Goal: Task Accomplishment & Management: Manage account settings

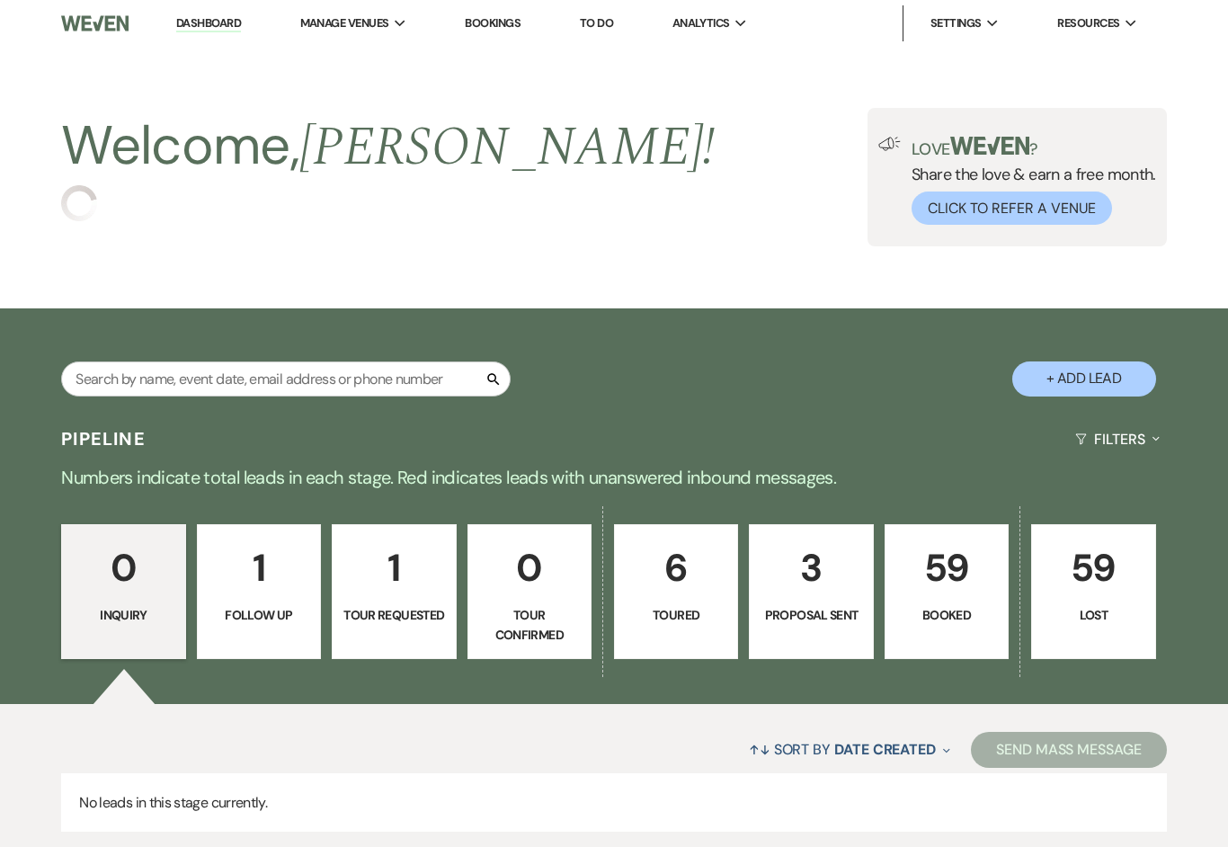
click at [958, 591] on p "59" at bounding box center [946, 568] width 101 height 60
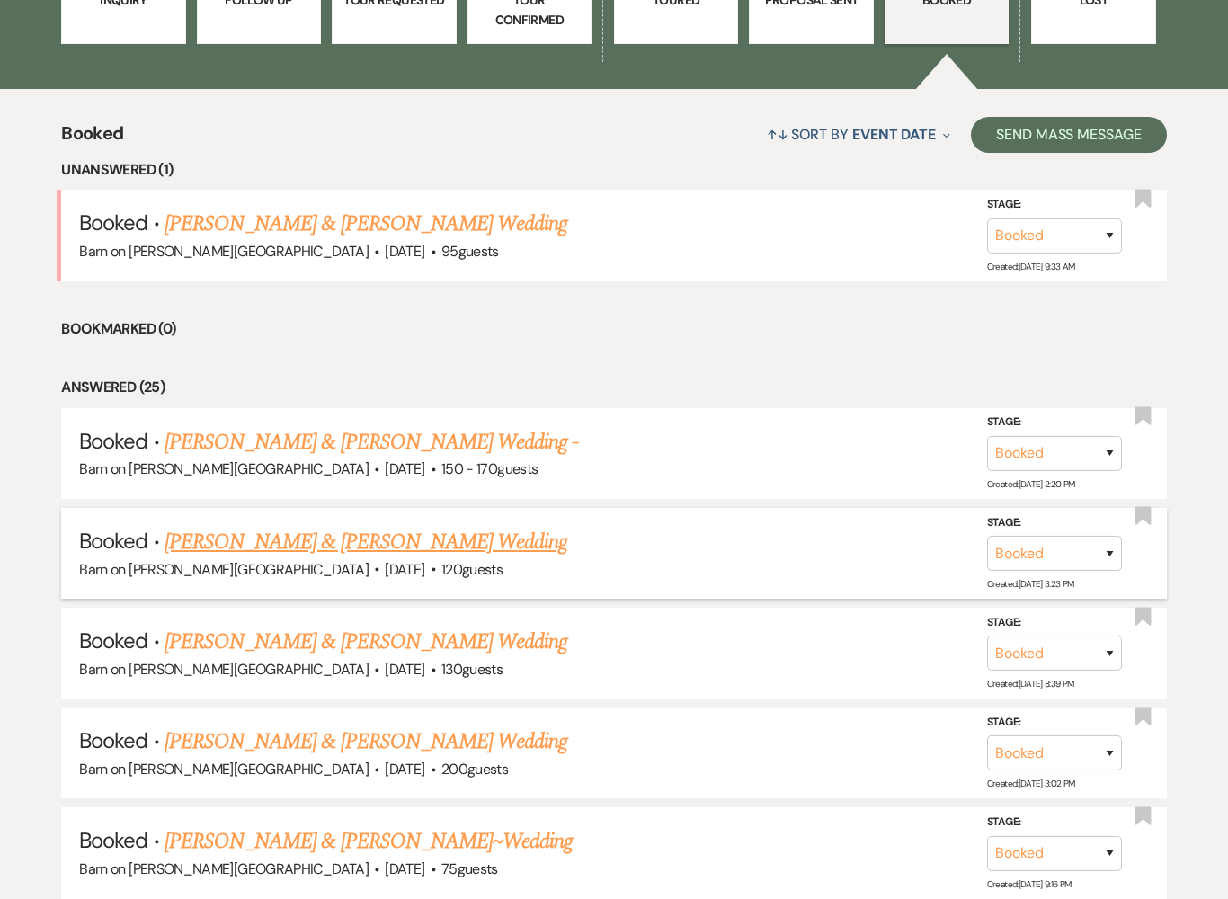
scroll to position [615, 0]
click at [400, 539] on link "[PERSON_NAME] & [PERSON_NAME] Wedding" at bounding box center [366, 542] width 403 height 32
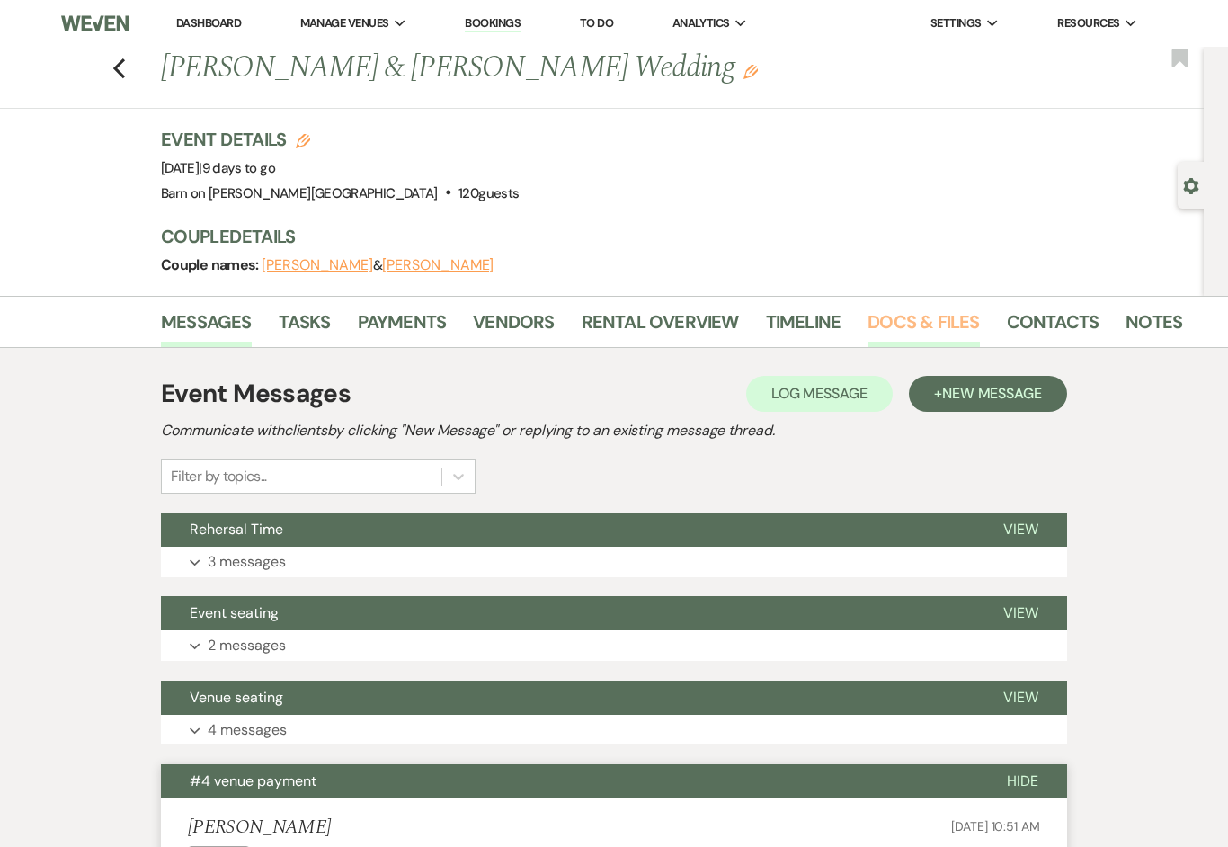
click at [937, 325] on link "Docs & Files" at bounding box center [923, 327] width 111 height 40
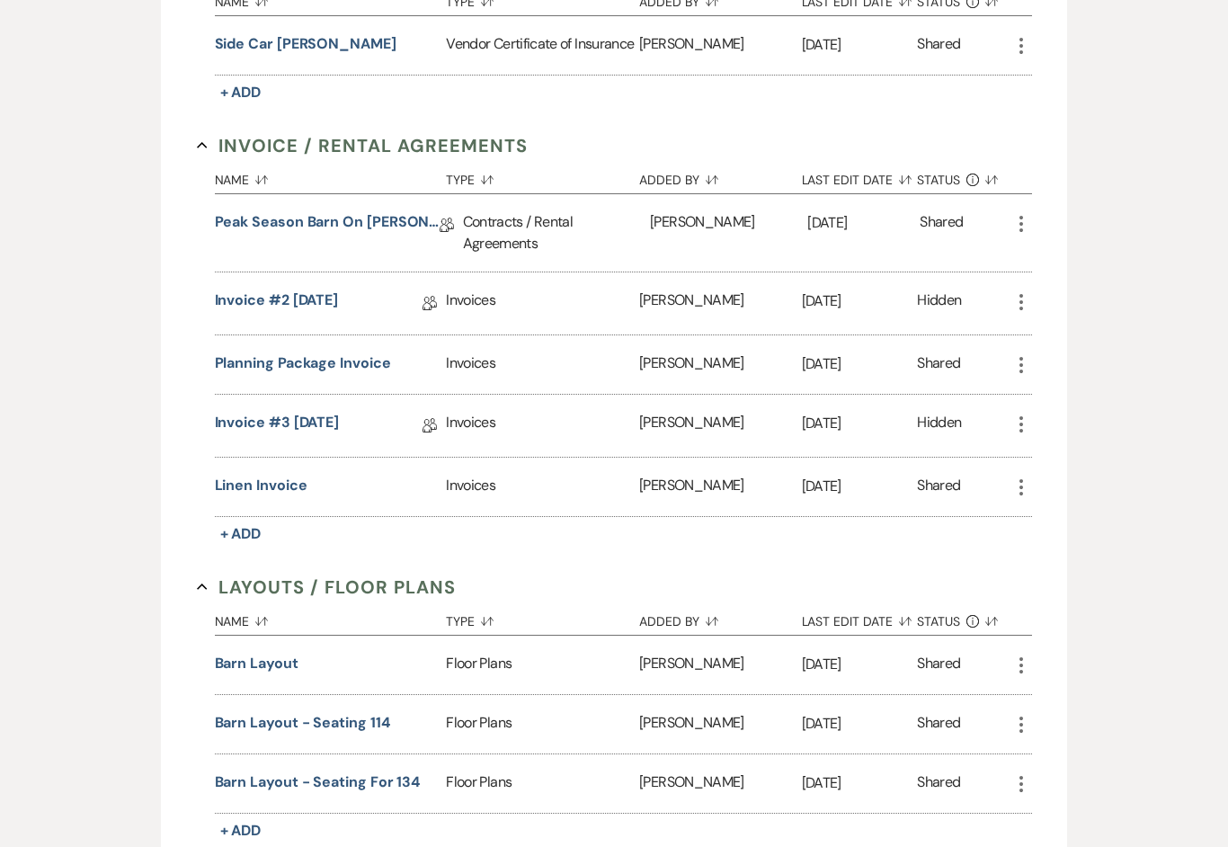
scroll to position [567, 0]
click at [490, 730] on div "Floor Plans" at bounding box center [542, 724] width 193 height 58
click at [316, 725] on button "Barn Layout - Seating 114" at bounding box center [302, 723] width 175 height 22
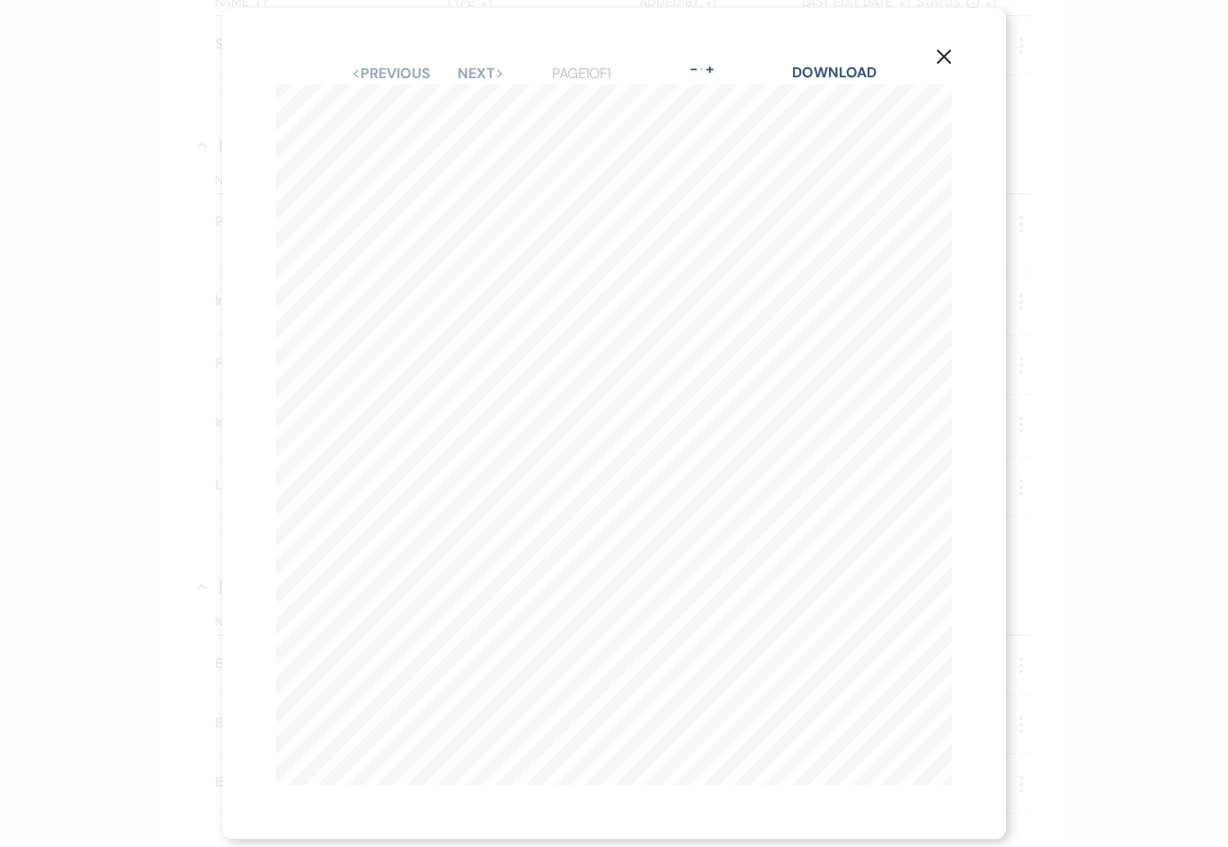
click at [945, 81] on button "X" at bounding box center [944, 56] width 124 height 96
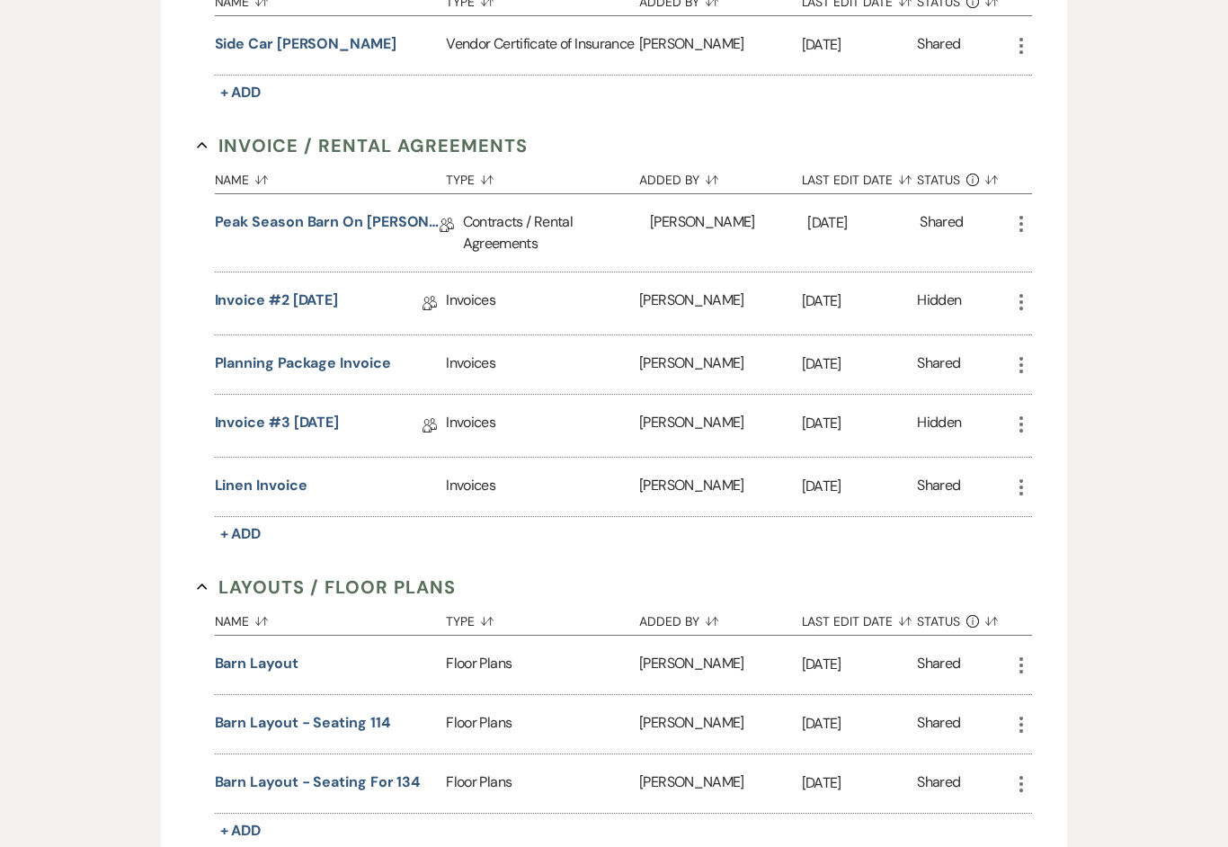
click at [521, 781] on div "Floor Plans" at bounding box center [542, 783] width 193 height 58
click at [354, 787] on button "Barn Layout - Seating for 134" at bounding box center [318, 782] width 206 height 22
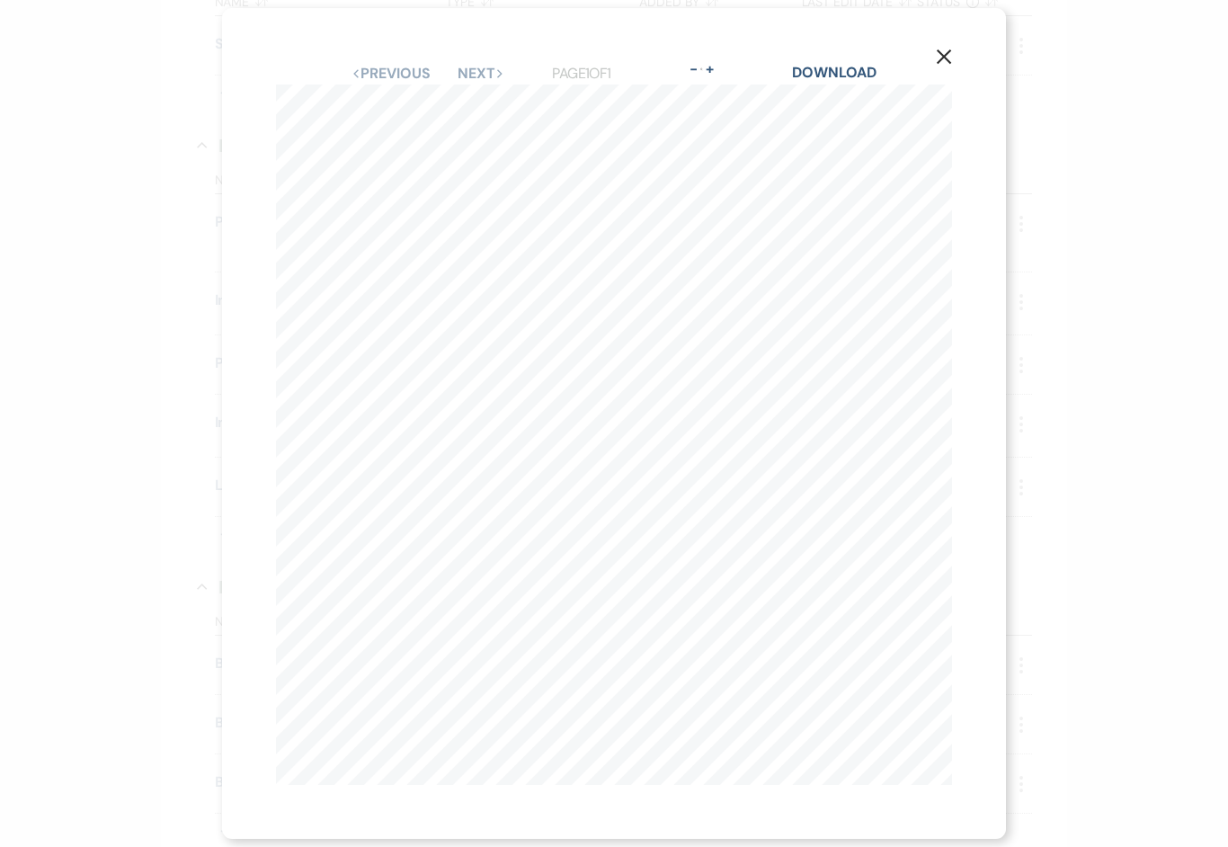
click at [948, 64] on use "button" at bounding box center [944, 56] width 14 height 14
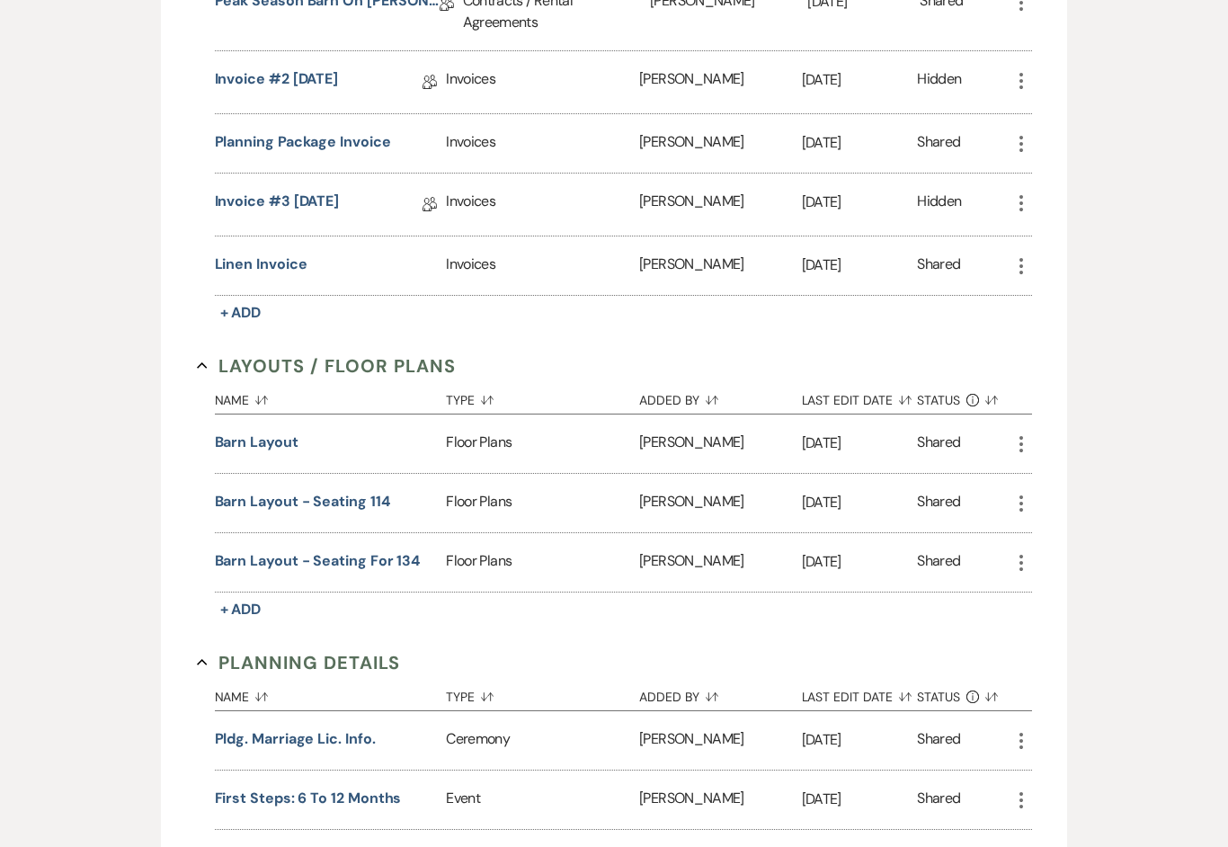
scroll to position [779, 0]
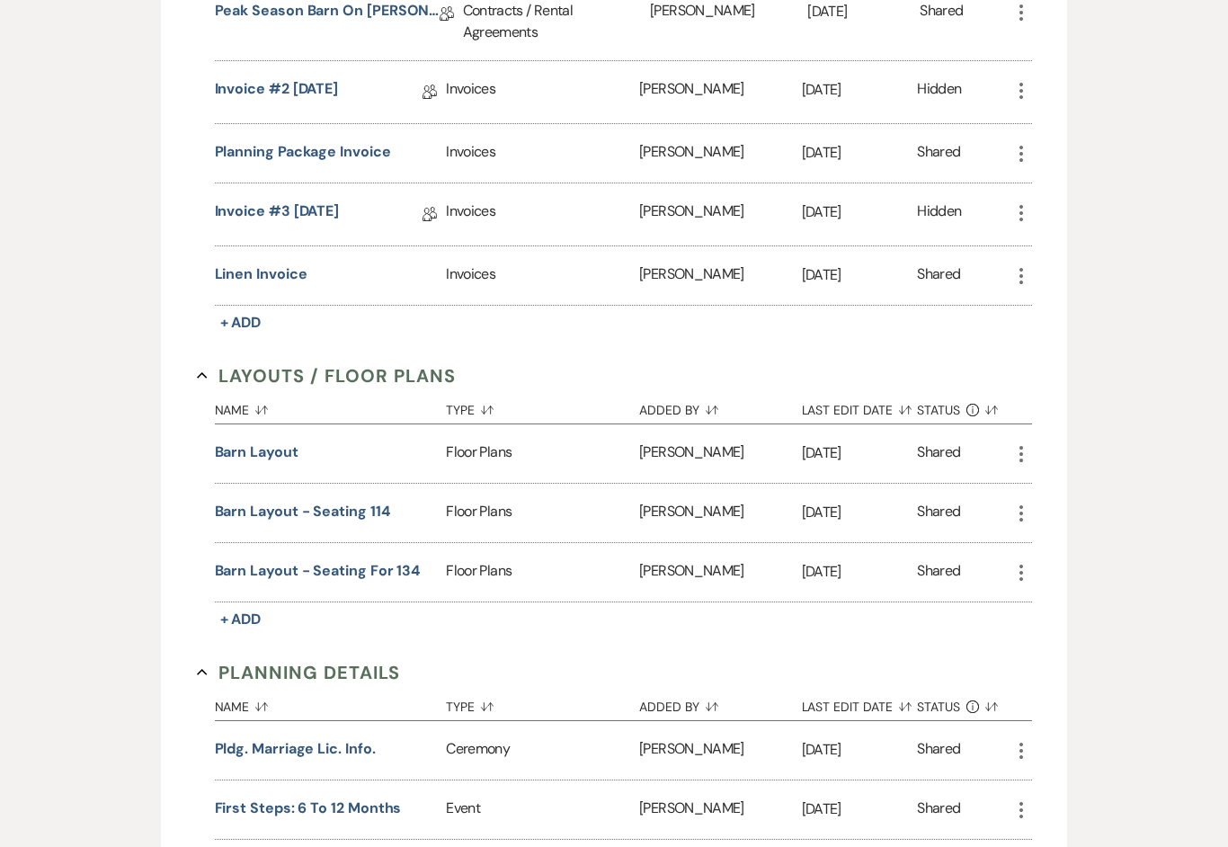
click at [489, 450] on div "Floor Plans" at bounding box center [542, 453] width 193 height 58
click at [302, 443] on div "Barn Layout" at bounding box center [331, 452] width 232 height 22
click at [254, 442] on button "Barn Layout" at bounding box center [257, 452] width 84 height 22
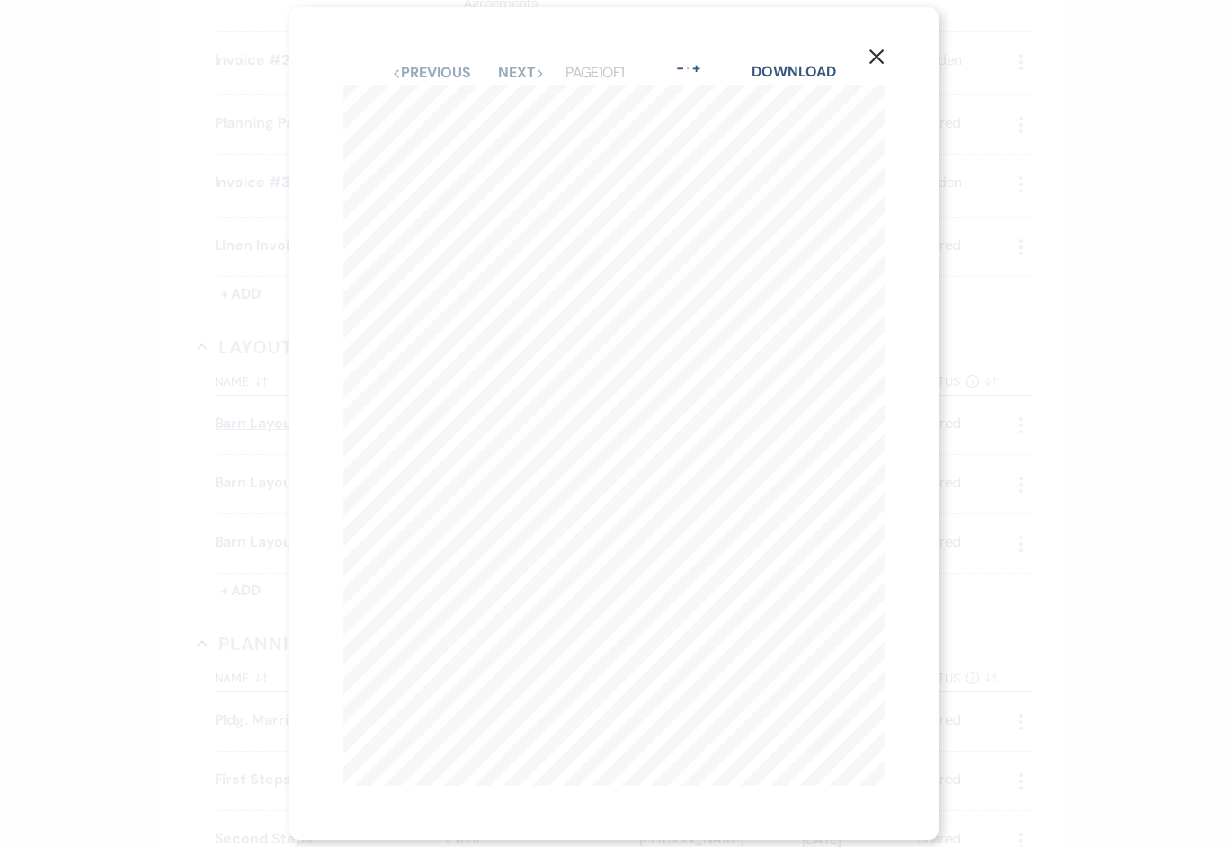
scroll to position [808, 0]
